Goal: Task Accomplishment & Management: Use online tool/utility

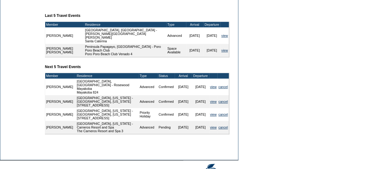
scroll to position [229, 0]
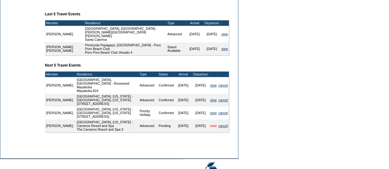
click at [210, 125] on link "view" at bounding box center [213, 126] width 6 height 4
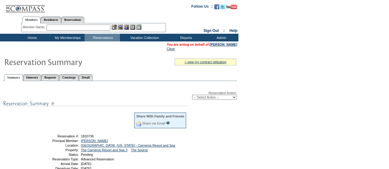
click at [233, 97] on select "-- Select Action -- Modify Reservation Dates Modify Reservation Cost Modify Occ…" at bounding box center [214, 97] width 45 height 5
select select "ConfirmRes"
click at [192, 96] on select "-- Select Action -- Modify Reservation Dates Modify Reservation Cost Modify Occ…" at bounding box center [214, 97] width 45 height 5
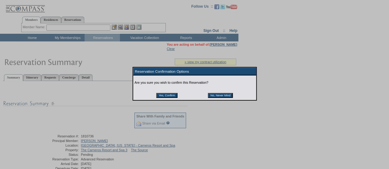
click at [166, 97] on input "Yes, Confirm" at bounding box center [166, 95] width 21 height 5
